Goal: Find specific page/section: Find specific page/section

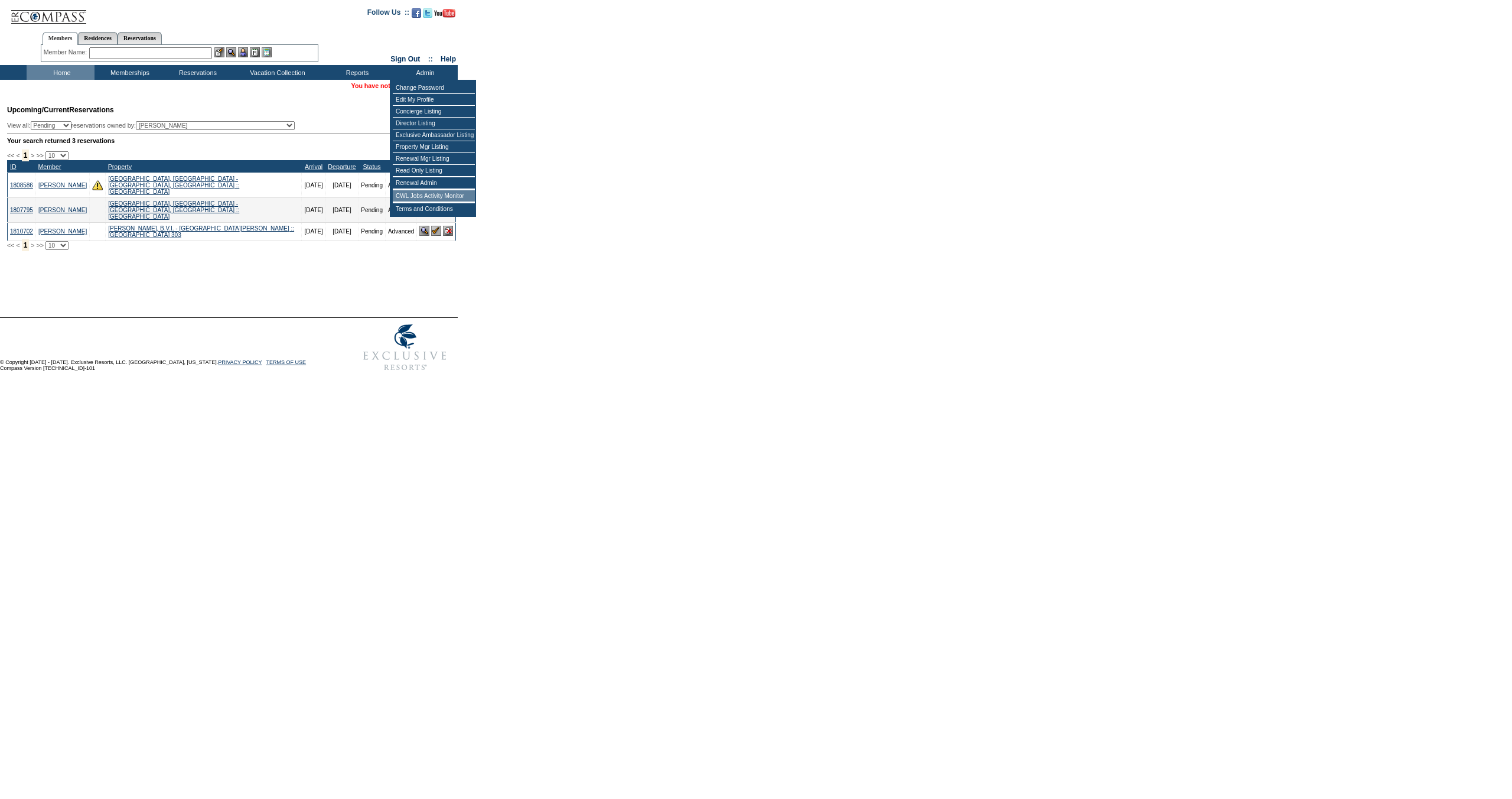
click at [429, 202] on td "CWL Jobs Activity Monitor" at bounding box center [433, 196] width 82 height 12
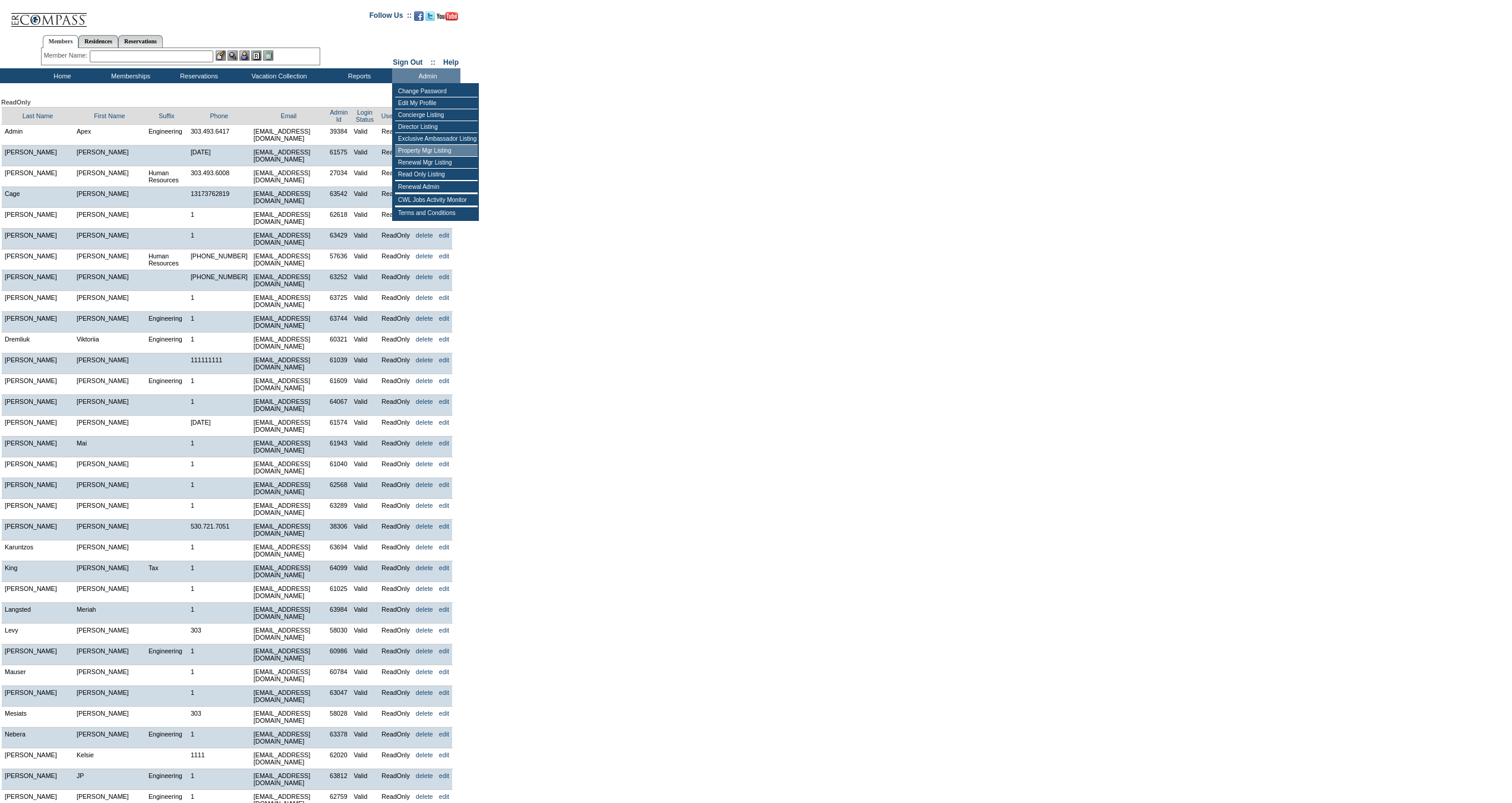
click at [431, 149] on td "Property Mgr Listing" at bounding box center [436, 151] width 82 height 12
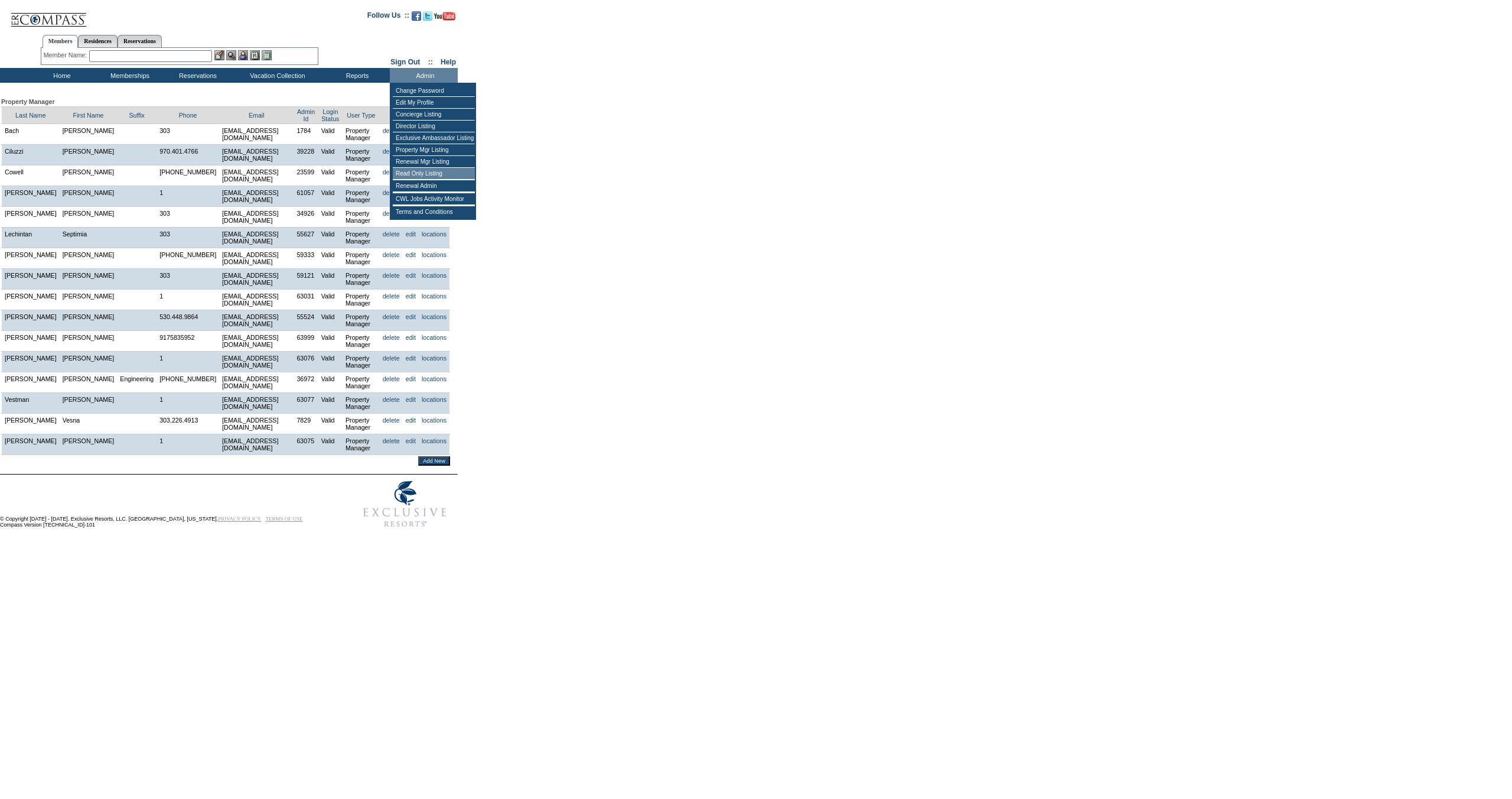
click at [442, 179] on td "Read Only Listing" at bounding box center [433, 174] width 82 height 12
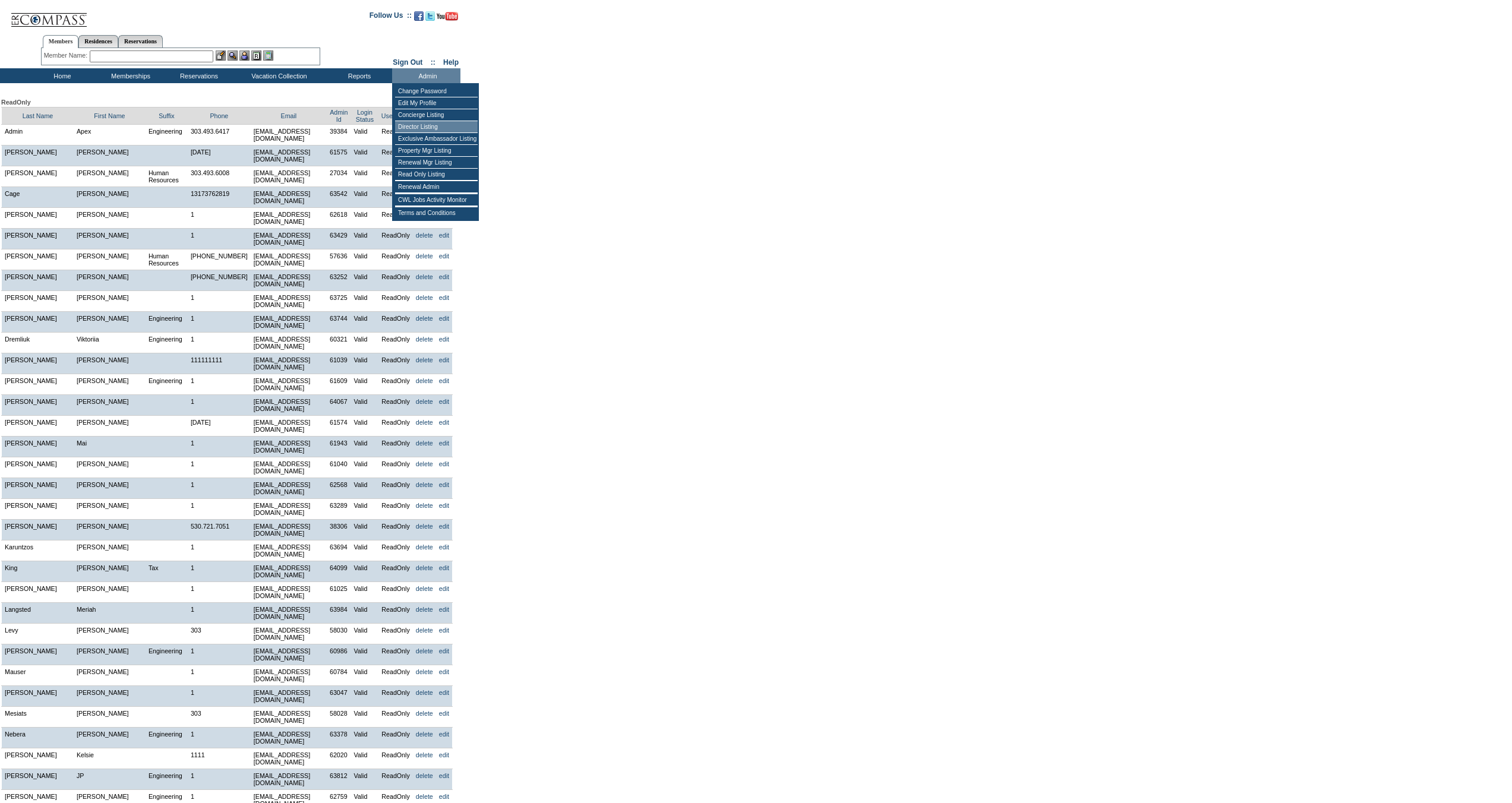
click at [426, 131] on td "Director Listing" at bounding box center [436, 127] width 82 height 12
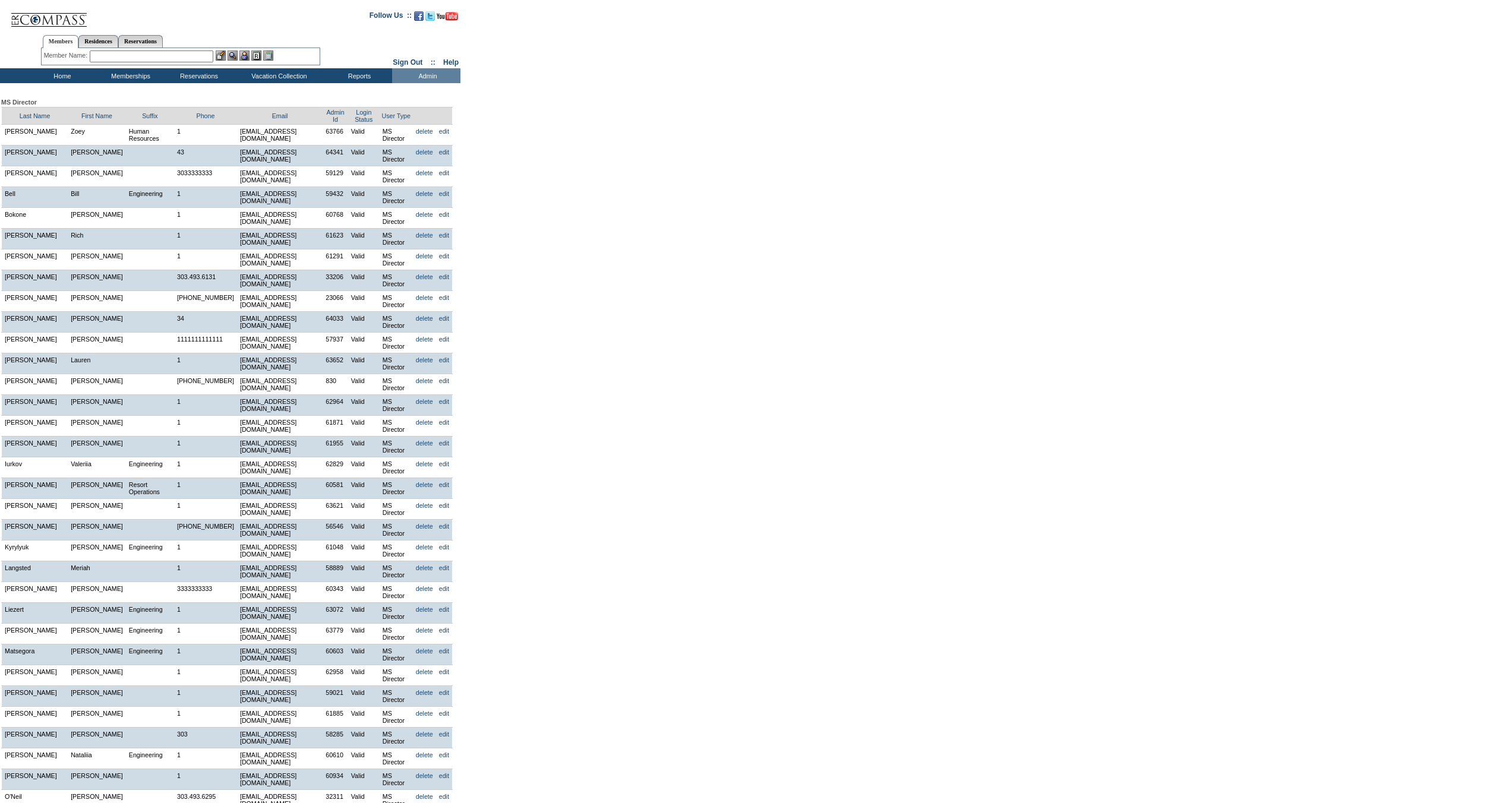
click at [1152, 99] on div "MS Director Last Name First Name Suffix Phone Email Admin Id Login Status User …" at bounding box center [753, 654] width 1508 height 1141
click at [427, 180] on td "Read Only Listing" at bounding box center [436, 174] width 82 height 12
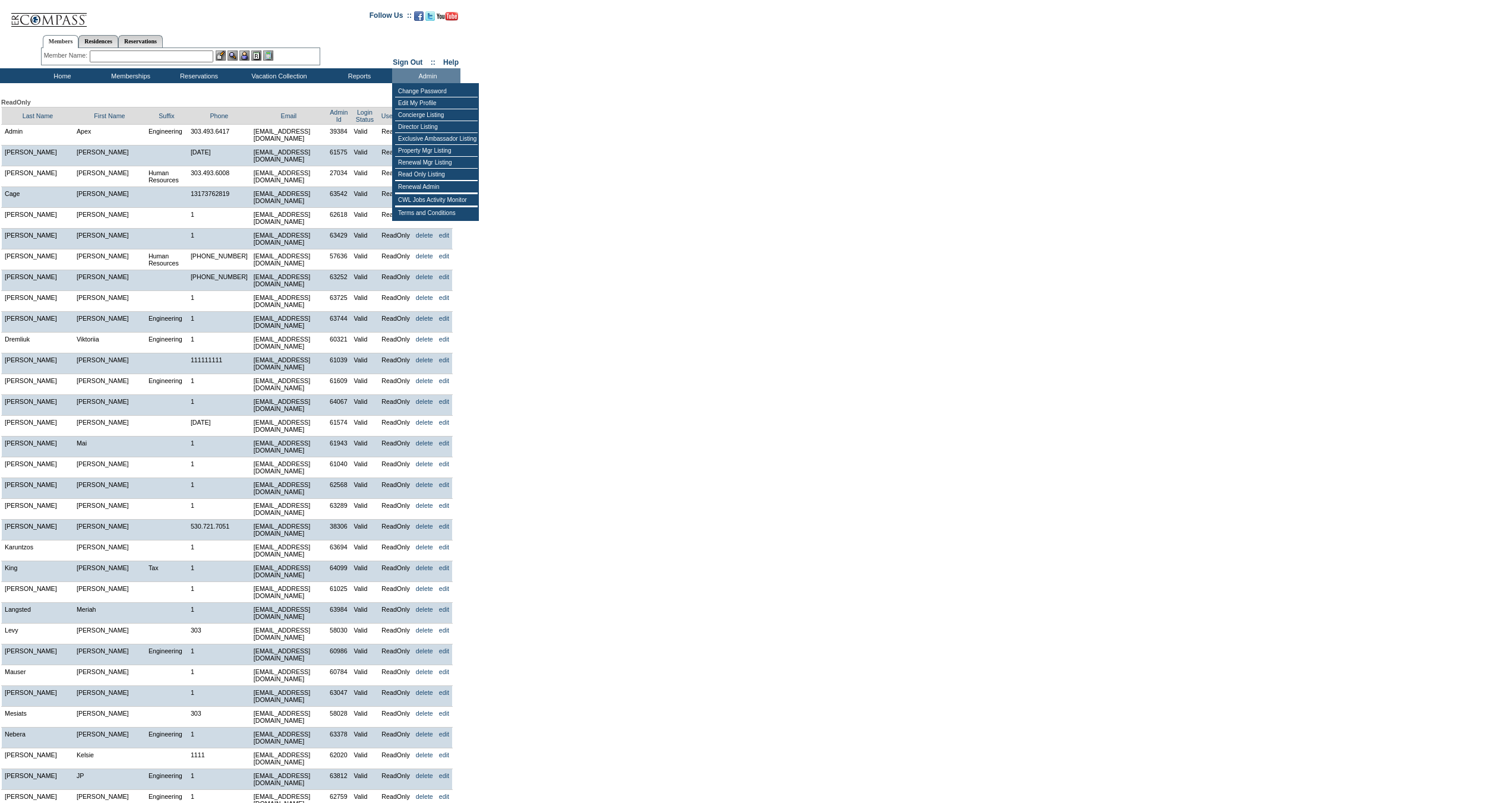
click at [801, 235] on div "ReadOnly Last Name First Name Suffix Phone Email Admin Id Login Status User Typ…" at bounding box center [753, 730] width 1508 height 1294
click at [433, 140] on td "Exclusive Ambassador Listing" at bounding box center [436, 139] width 82 height 12
